Goal: Information Seeking & Learning: Learn about a topic

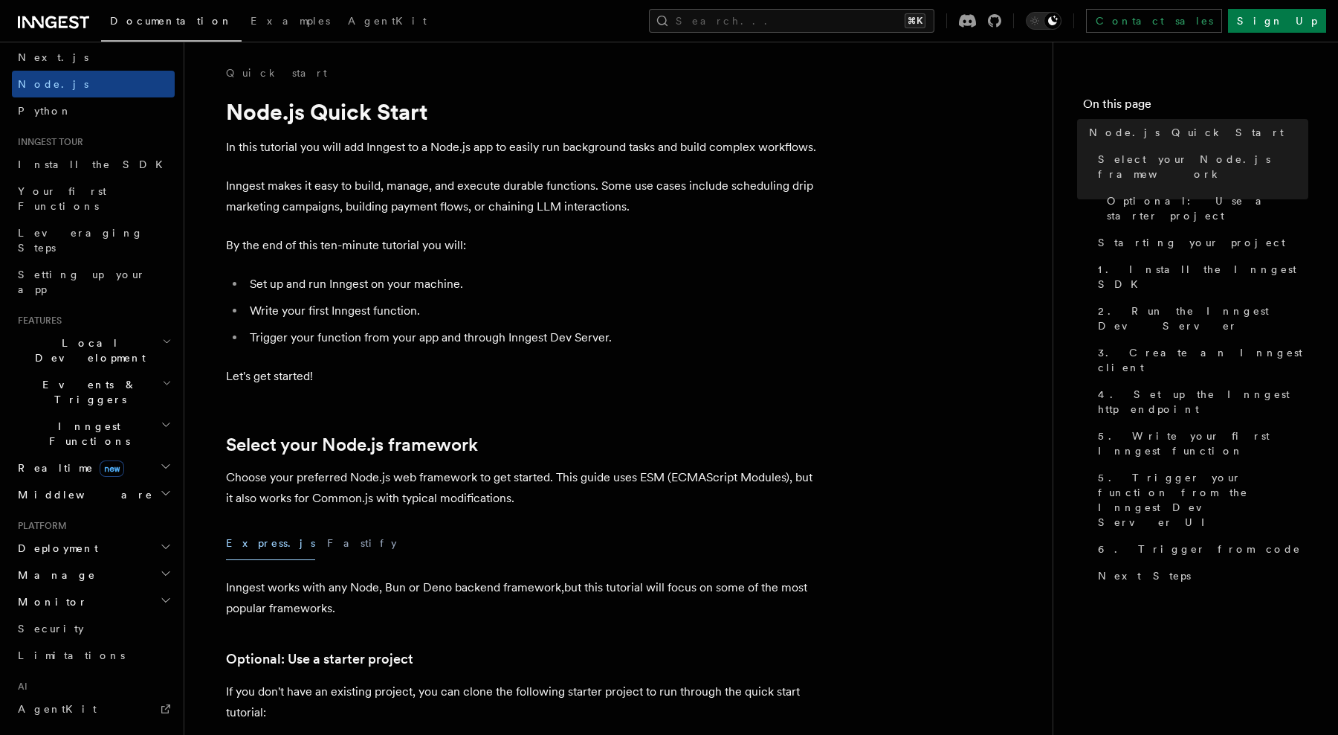
click at [162, 460] on icon "button" at bounding box center [166, 466] width 12 height 12
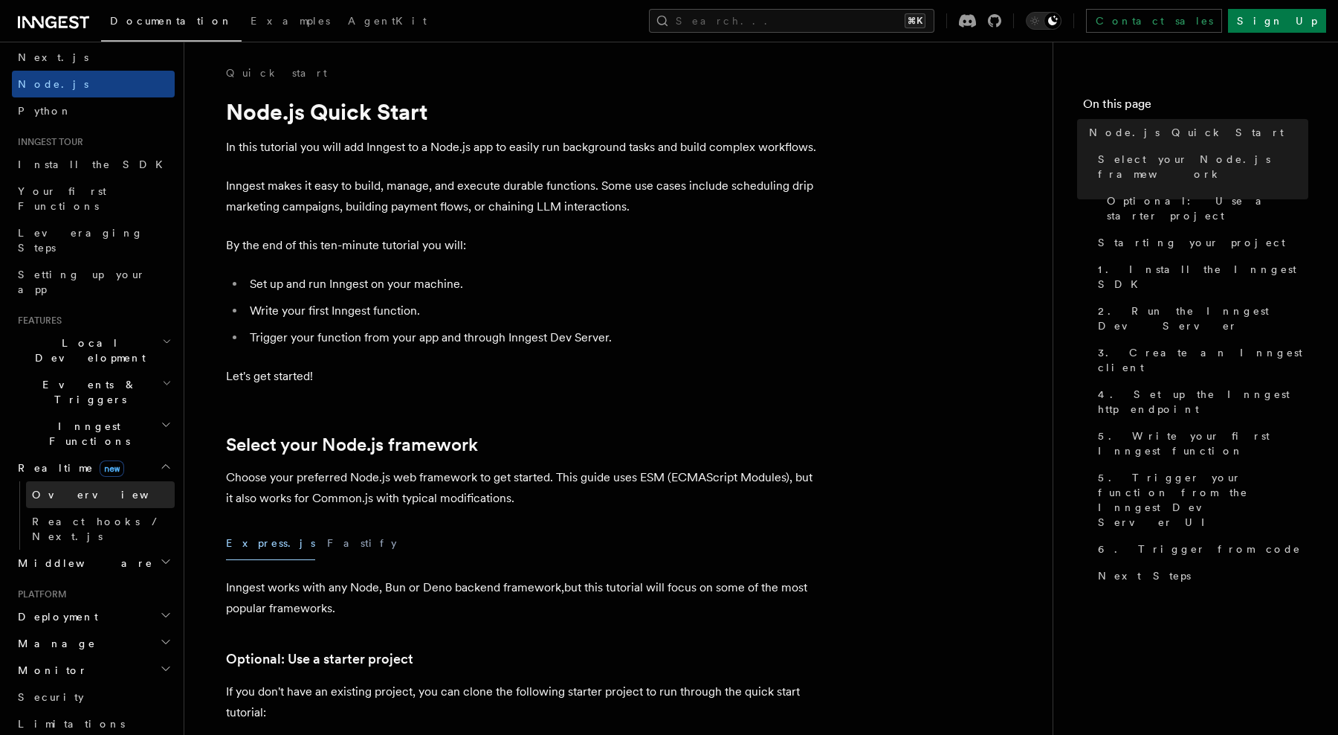
click at [110, 481] on link "Overview" at bounding box center [100, 494] width 149 height 27
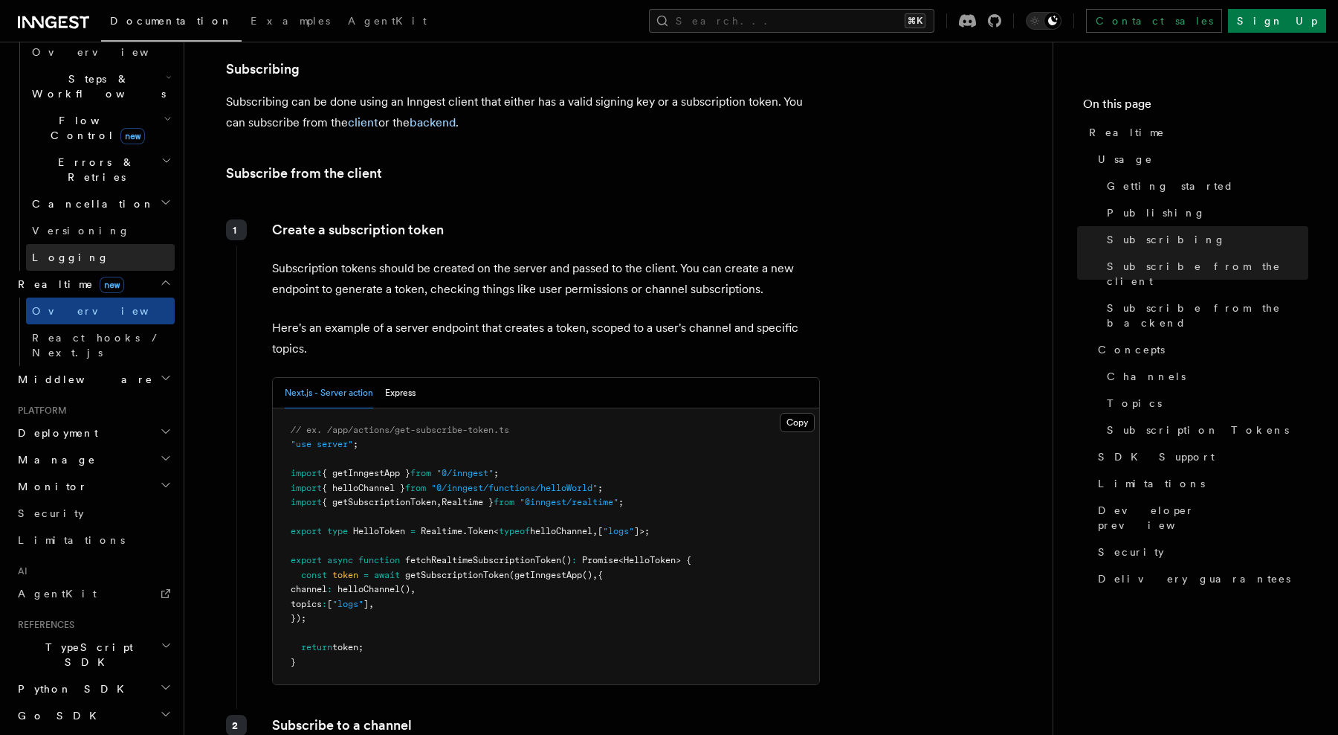
scroll to position [509, 0]
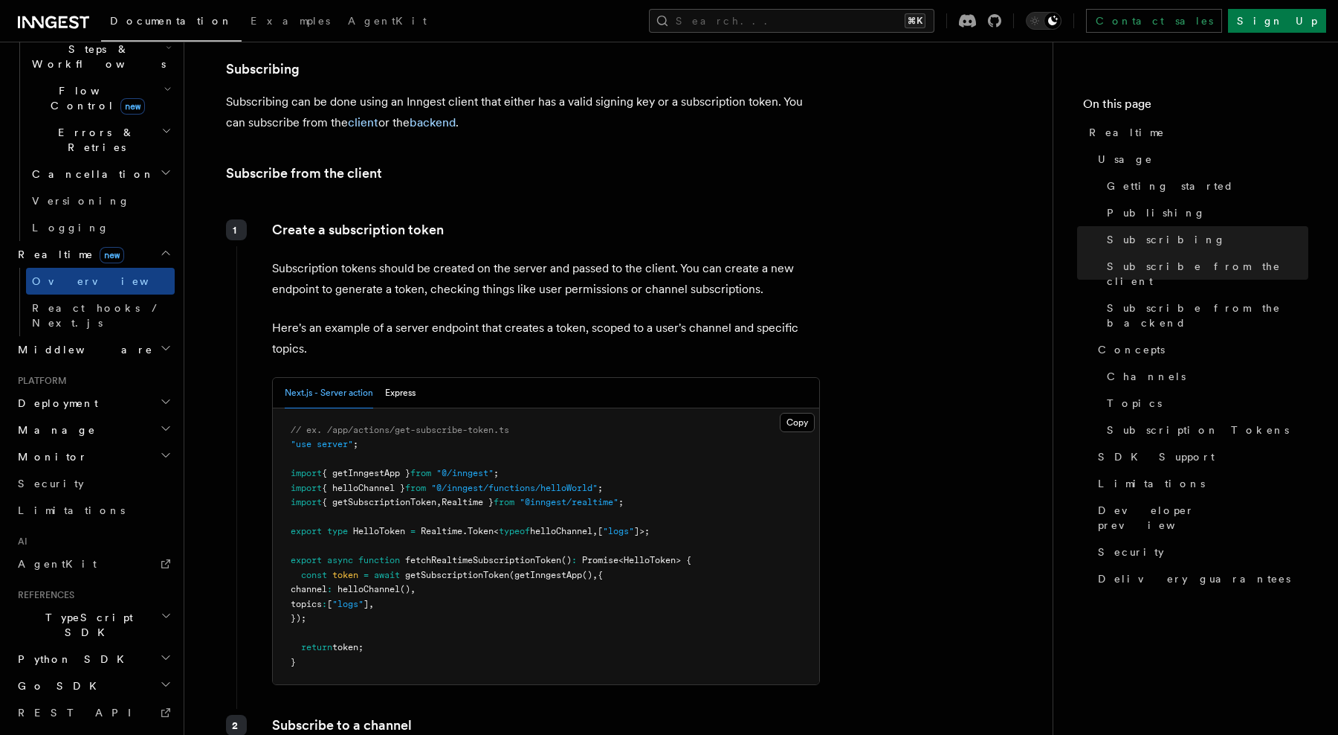
click at [148, 416] on h2 "Manage" at bounding box center [93, 429] width 163 height 27
click at [148, 390] on h2 "Deployment" at bounding box center [93, 403] width 163 height 27
click at [152, 443] on h2 "Monitor" at bounding box center [93, 456] width 163 height 27
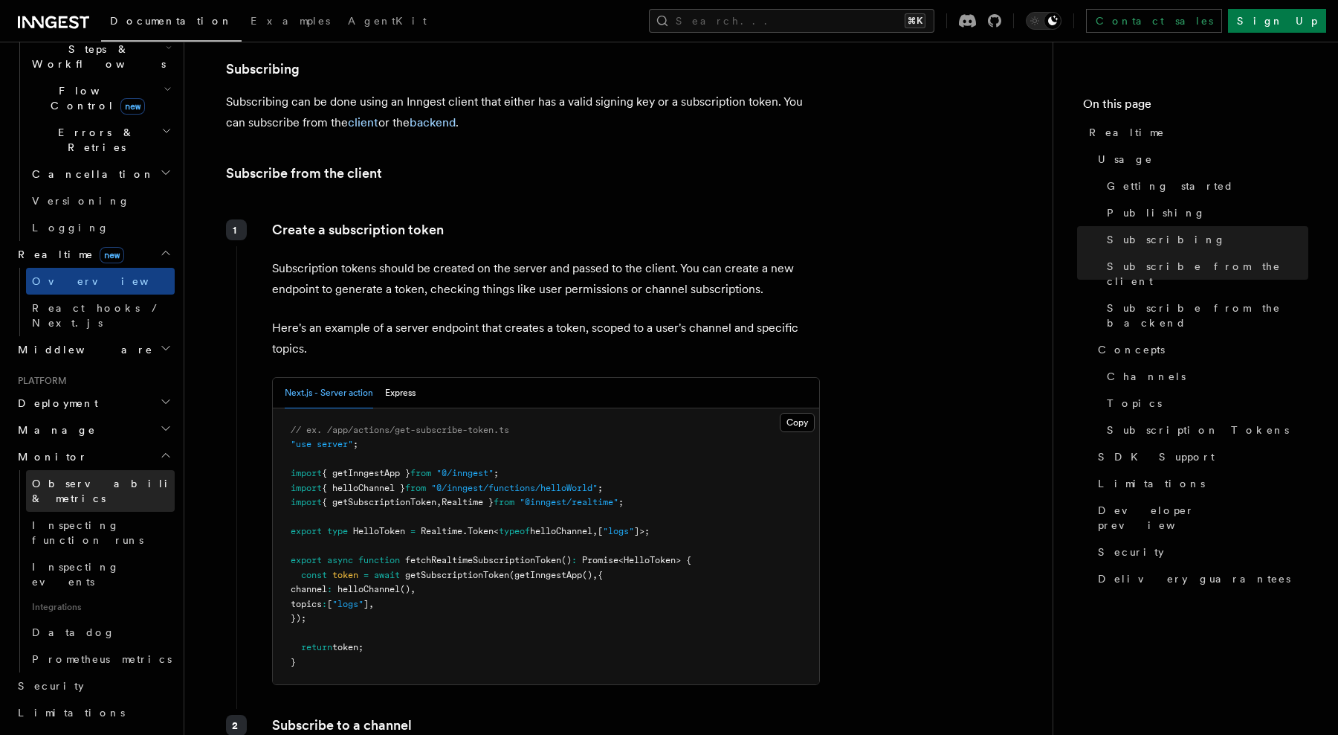
click at [139, 477] on span "Observability & metrics" at bounding box center [108, 490] width 153 height 27
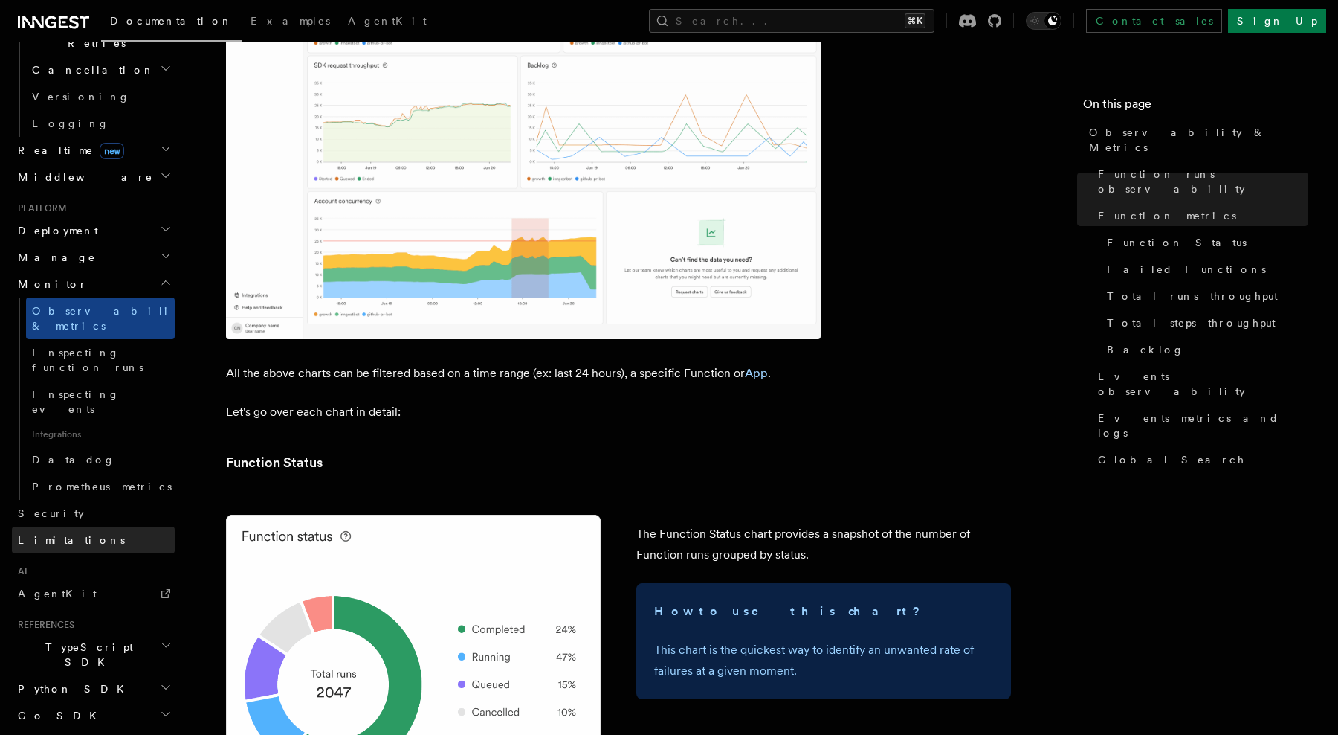
scroll to position [1196, 0]
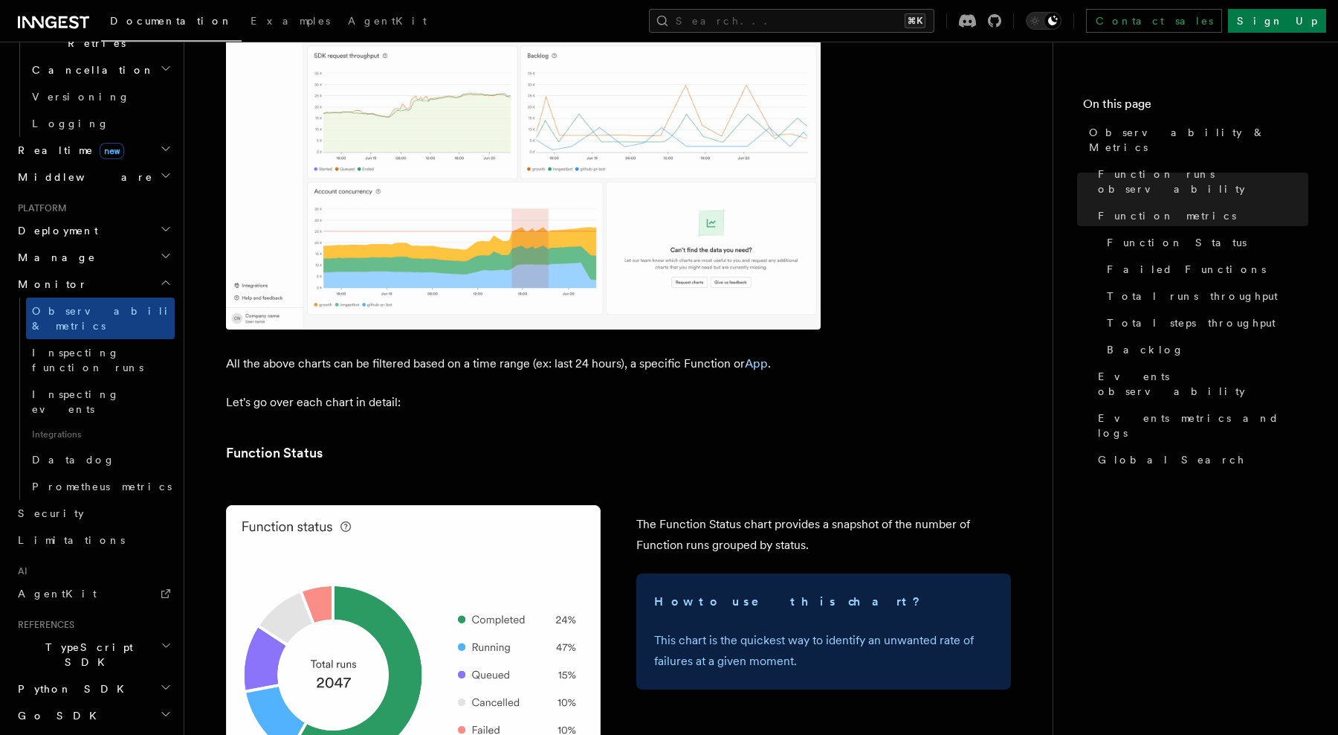
click at [121, 633] on h2 "TypeScript SDK" at bounding box center [93, 654] width 163 height 42
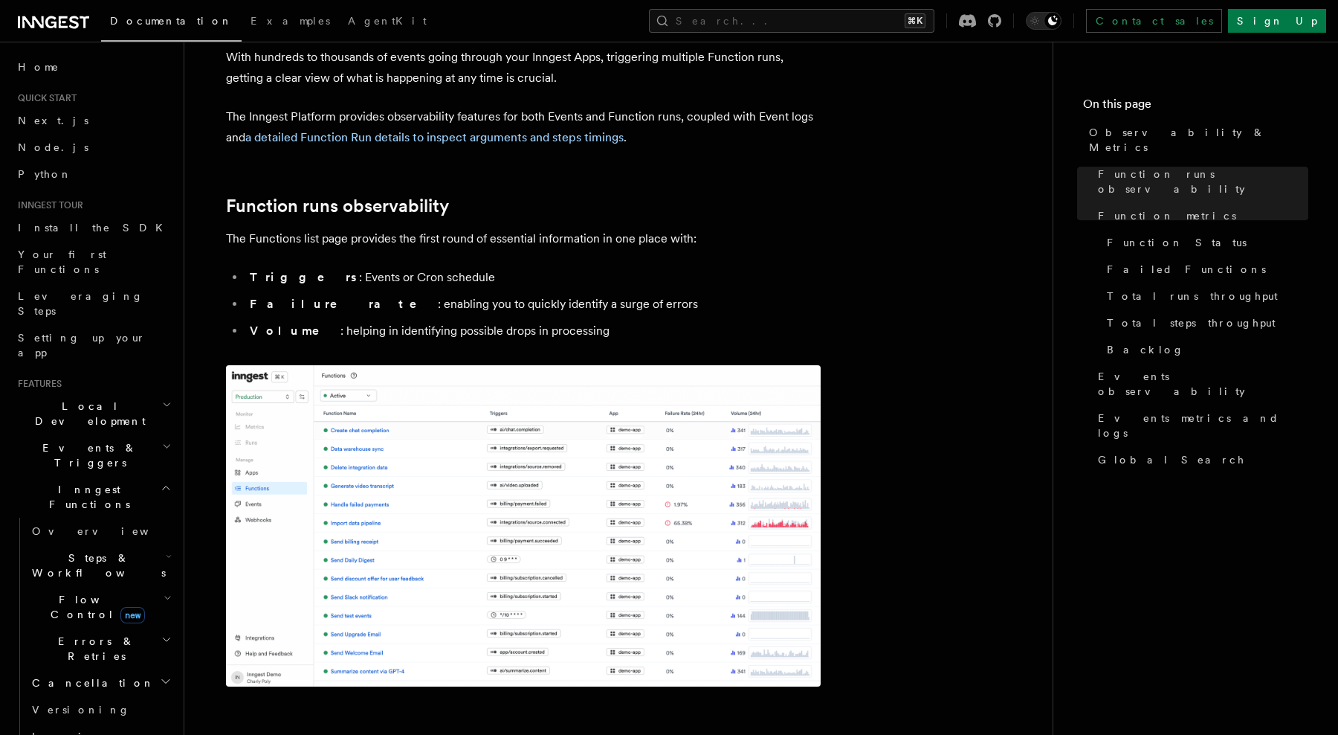
scroll to position [0, 0]
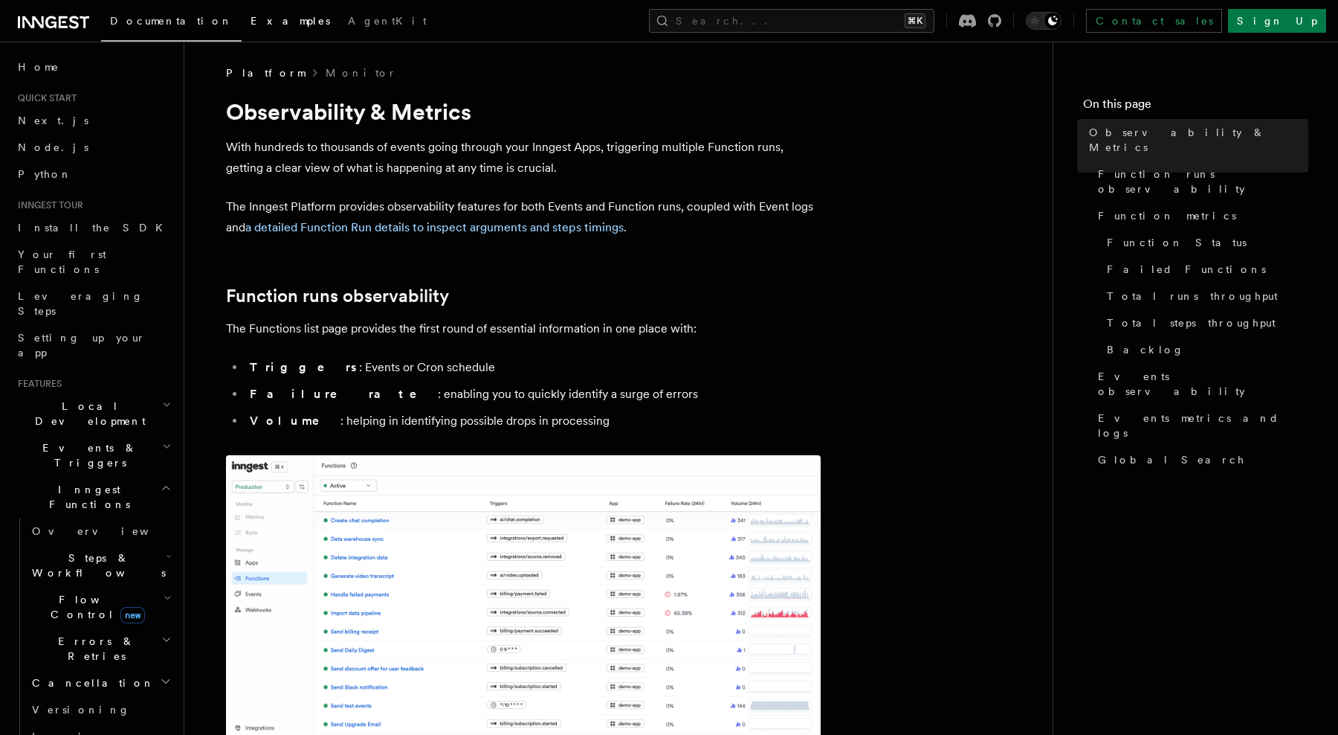
click at [251, 26] on span "Examples" at bounding box center [291, 21] width 80 height 12
